Goal: Transaction & Acquisition: Purchase product/service

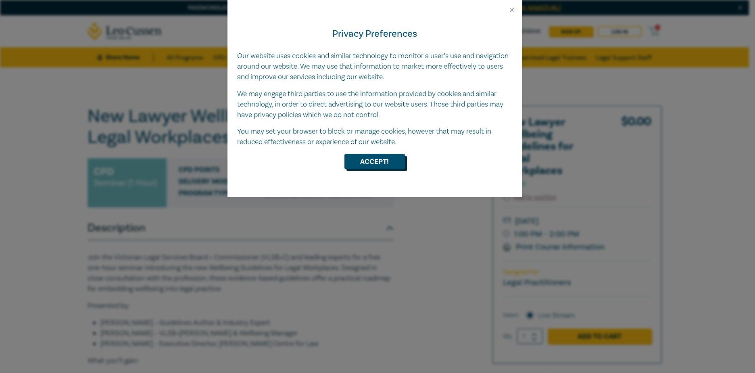
click at [377, 161] on button "Accept!" at bounding box center [374, 161] width 60 height 15
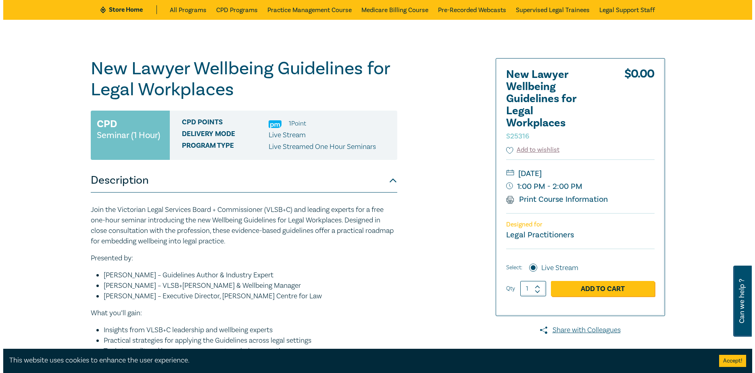
scroll to position [161, 0]
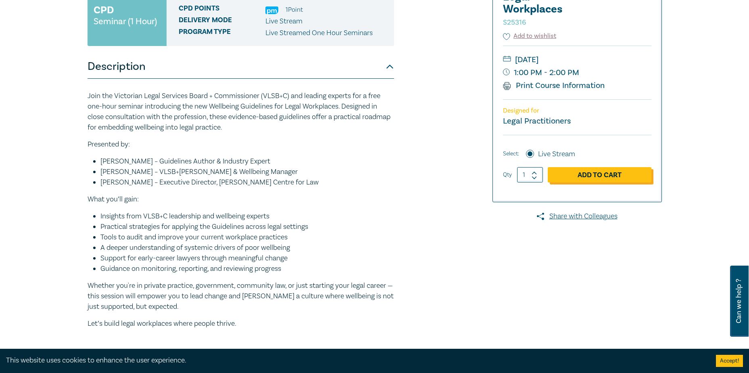
click at [609, 173] on link "Add to Cart" at bounding box center [600, 174] width 104 height 15
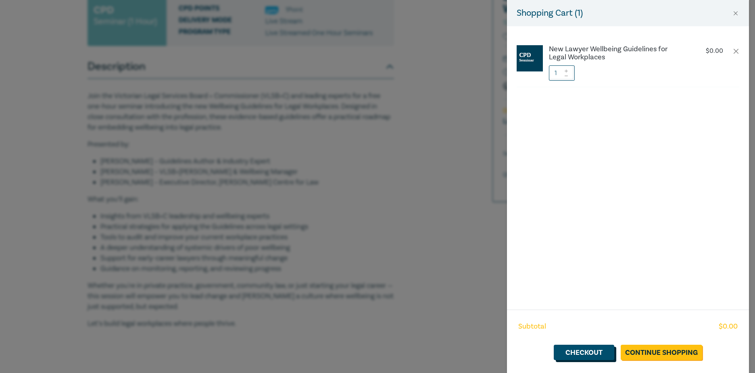
click at [577, 353] on link "Checkout" at bounding box center [584, 351] width 60 height 15
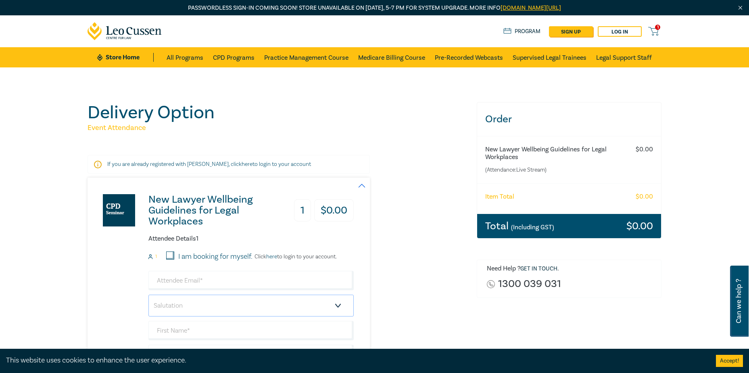
click at [317, 296] on select "Salutation Mr. Mrs. Ms. Miss Dr. Prof. Other" at bounding box center [250, 305] width 205 height 22
click at [386, 160] on div "Delivery Option Event Attendance If you are already registered with Leo Cussen,…" at bounding box center [276, 308] width 379 height 412
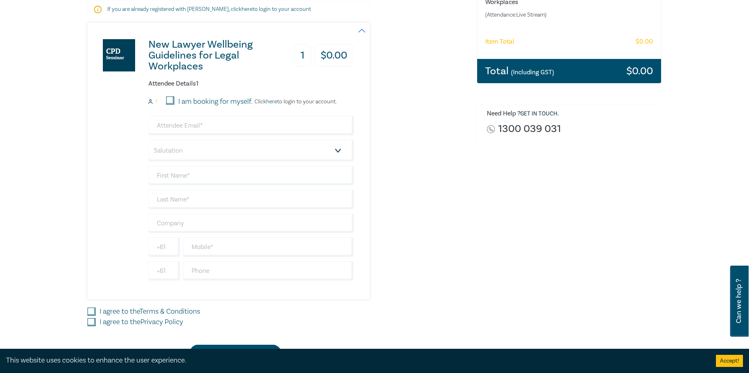
scroll to position [161, 0]
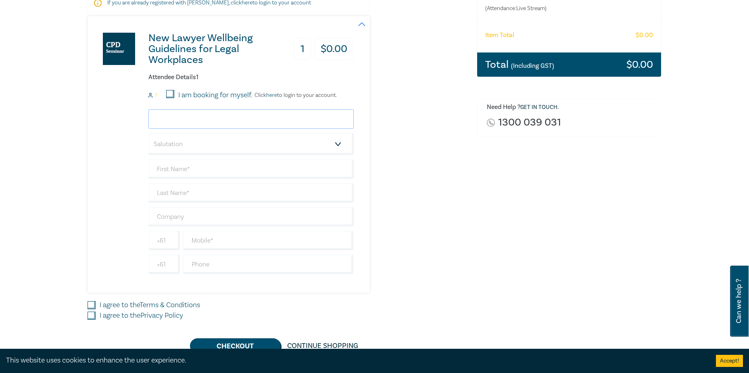
click at [319, 122] on input "email" at bounding box center [250, 118] width 205 height 19
type input "greta.m@lampe.com.au"
type input "[PERSON_NAME]"
type input "Madi"
type input "[PERSON_NAME] Family Lawyers"
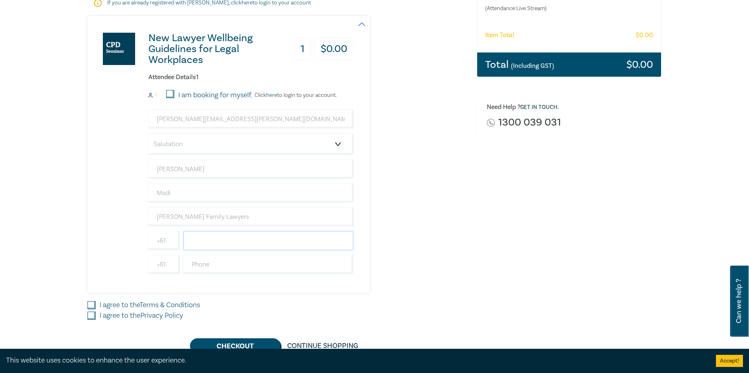
click at [248, 247] on input "text" at bounding box center [268, 240] width 171 height 19
click at [386, 253] on div "New Lawyer Wellbeing Guidelines for Legal Workplaces 1 $ 0.00 Attendee Details …" at bounding box center [276, 154] width 379 height 276
click at [315, 235] on input "text" at bounding box center [268, 240] width 171 height 19
type input "435888813"
click at [83, 304] on div "Delivery Option Event Attendance If you are already registered with Leo Cussen,…" at bounding box center [277, 147] width 389 height 412
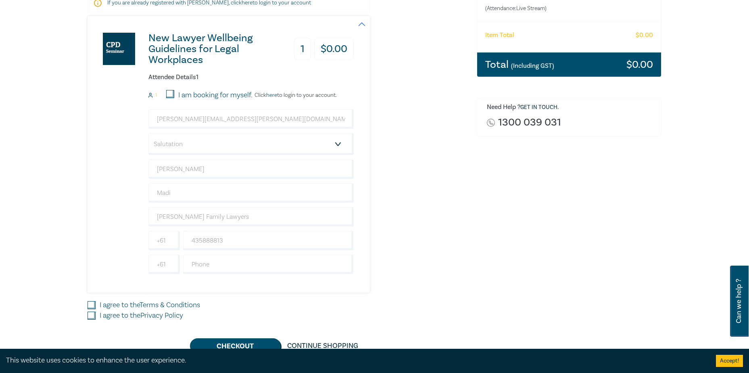
click at [98, 303] on div "I agree to the Terms & Conditions" at bounding box center [276, 305] width 379 height 10
drag, startPoint x: 98, startPoint y: 303, endPoint x: 88, endPoint y: 305, distance: 9.9
click at [88, 305] on input "I agree to the Terms & Conditions" at bounding box center [91, 305] width 8 height 8
checkbox input "true"
click at [92, 319] on input "I agree to the Privacy Policy" at bounding box center [91, 315] width 8 height 8
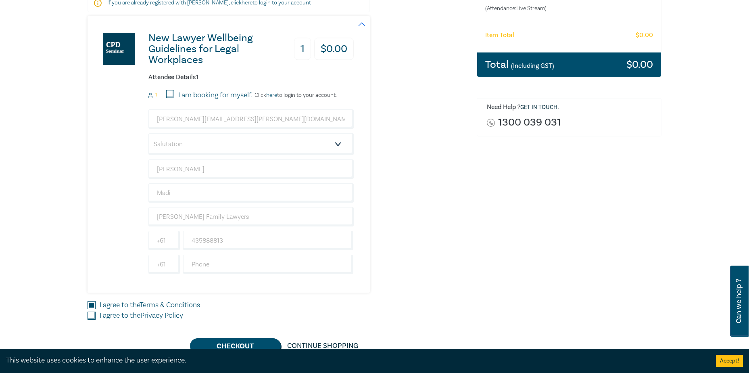
checkbox input "true"
drag, startPoint x: 216, startPoint y: 345, endPoint x: 215, endPoint y: 339, distance: 5.7
click at [217, 345] on button "Checkout" at bounding box center [235, 345] width 91 height 15
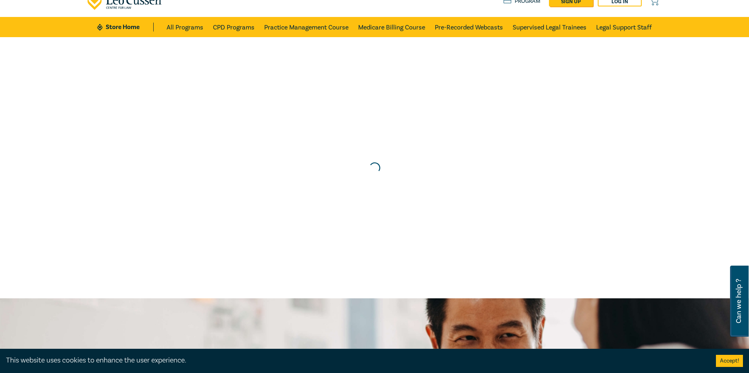
scroll to position [0, 0]
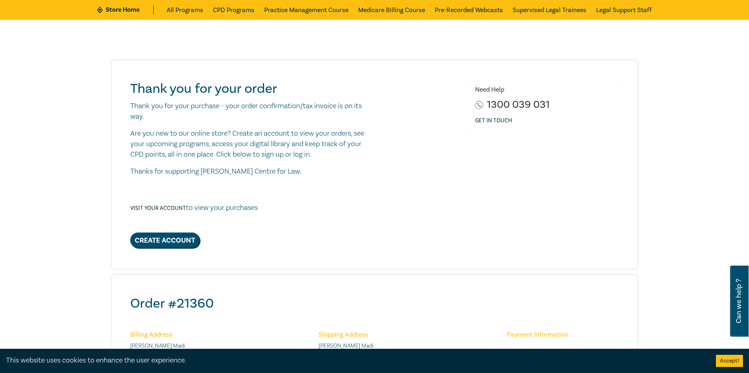
scroll to position [40, 0]
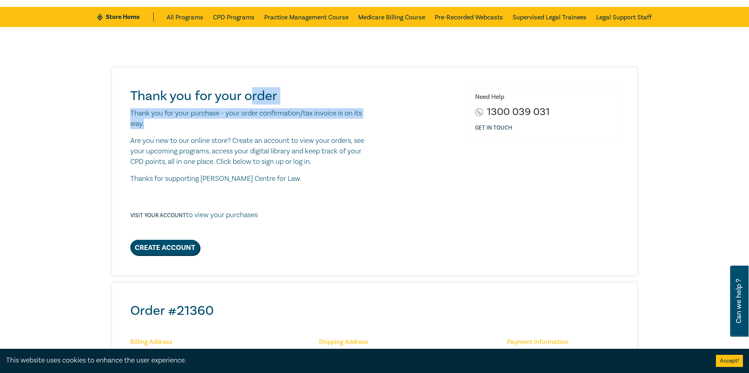
drag, startPoint x: 250, startPoint y: 103, endPoint x: 346, endPoint y: 120, distance: 97.5
click at [346, 120] on div "Thank you for your order Thank you for your purchase - your order confirmation/…" at bounding box center [250, 171] width 251 height 167
click at [346, 121] on p "Thank you for your purchase - your order confirmation/tax invoice is on its way." at bounding box center [251, 118] width 242 height 21
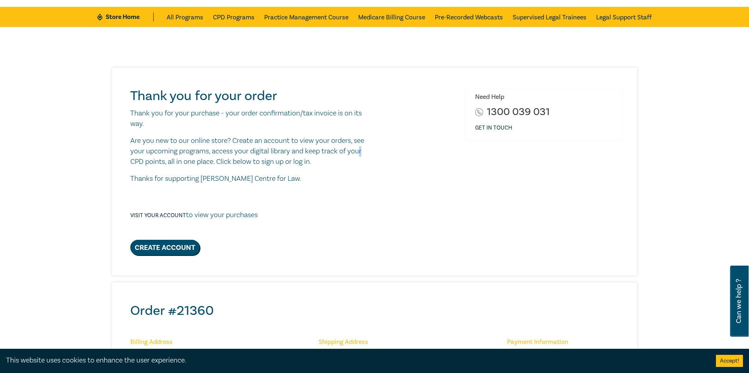
click at [365, 152] on p "Are you new to our online store? Create an account to view your orders, see you…" at bounding box center [251, 150] width 242 height 31
drag, startPoint x: 365, startPoint y: 152, endPoint x: 443, endPoint y: 194, distance: 87.9
click at [435, 194] on div "Thank you for your order Thank you for your purchase - your order confirmation/…" at bounding box center [376, 171] width 502 height 167
